Goal: Task Accomplishment & Management: Manage account settings

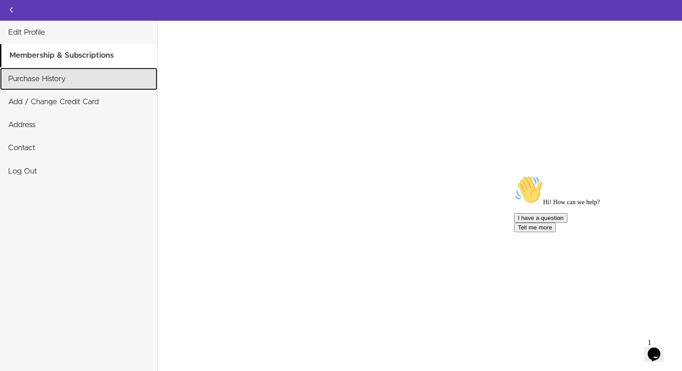
click at [84, 89] on link "Purchase History" at bounding box center [78, 79] width 157 height 23
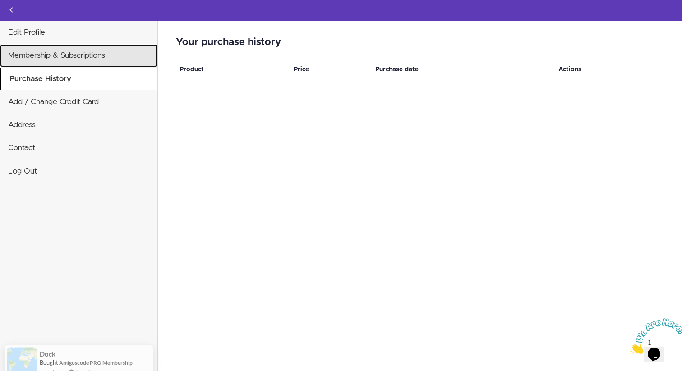
click at [98, 56] on link "Membership & Subscriptions" at bounding box center [78, 55] width 157 height 23
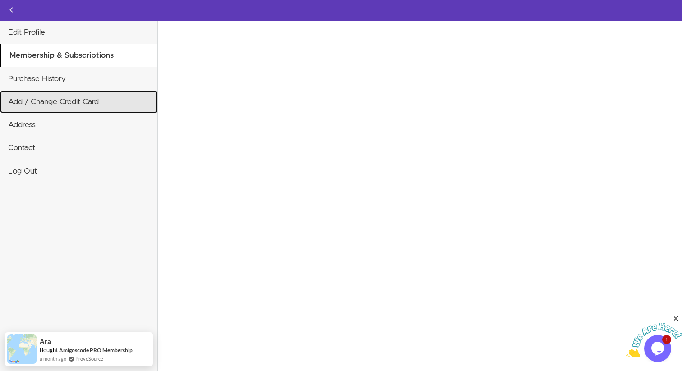
click at [83, 102] on link "Add / Change Credit Card" at bounding box center [78, 102] width 157 height 23
click at [62, 103] on link "Add / Change Credit Card" at bounding box center [78, 102] width 157 height 23
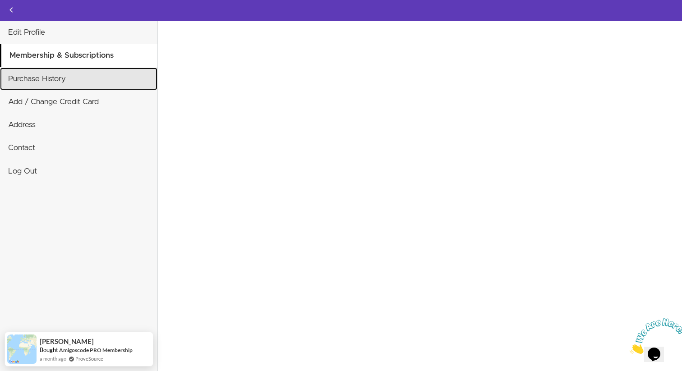
click at [64, 81] on link "Purchase History" at bounding box center [78, 79] width 157 height 23
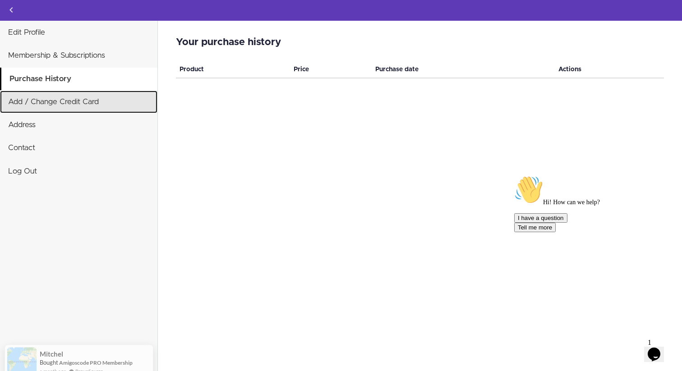
click at [67, 112] on link "Add / Change Credit Card" at bounding box center [78, 102] width 157 height 23
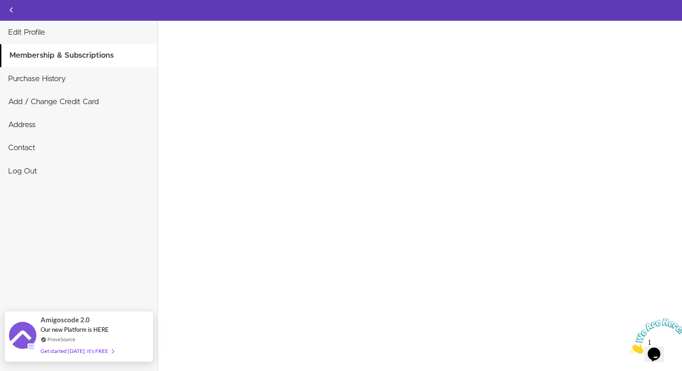
click at [98, 349] on div "Get started [DATE]. It's FREE" at bounding box center [77, 351] width 73 height 10
